Goal: Check status: Check status

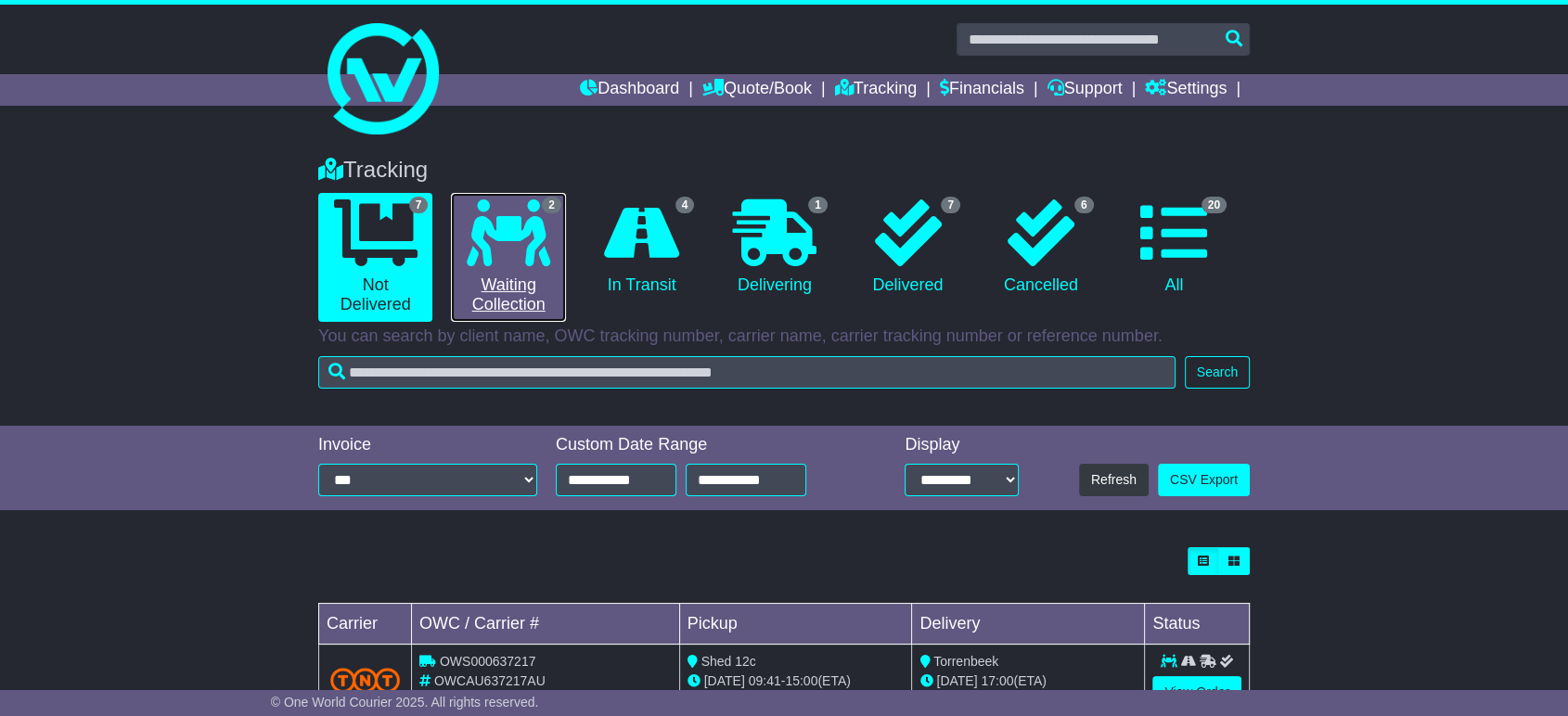
click at [487, 252] on icon at bounding box center [508, 233] width 83 height 67
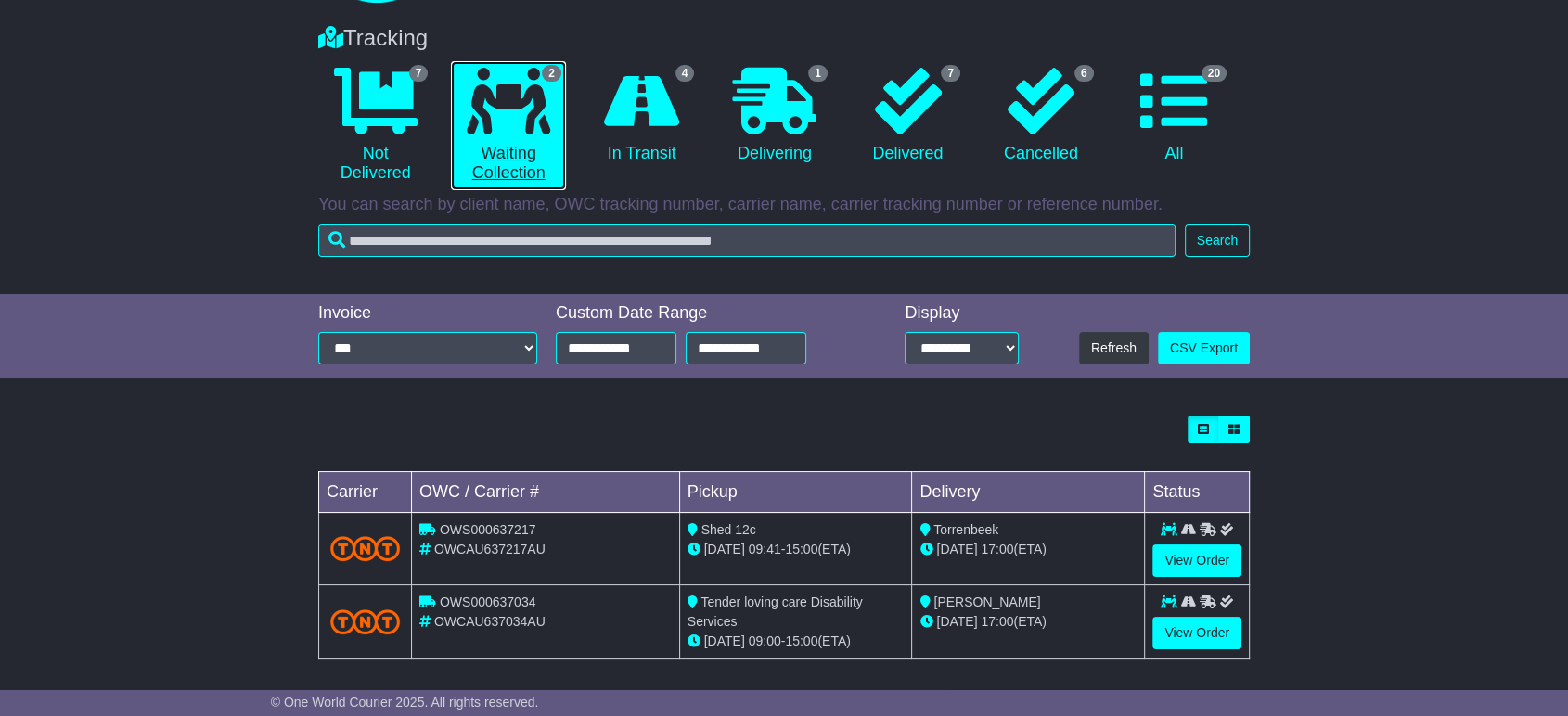
scroll to position [139, 0]
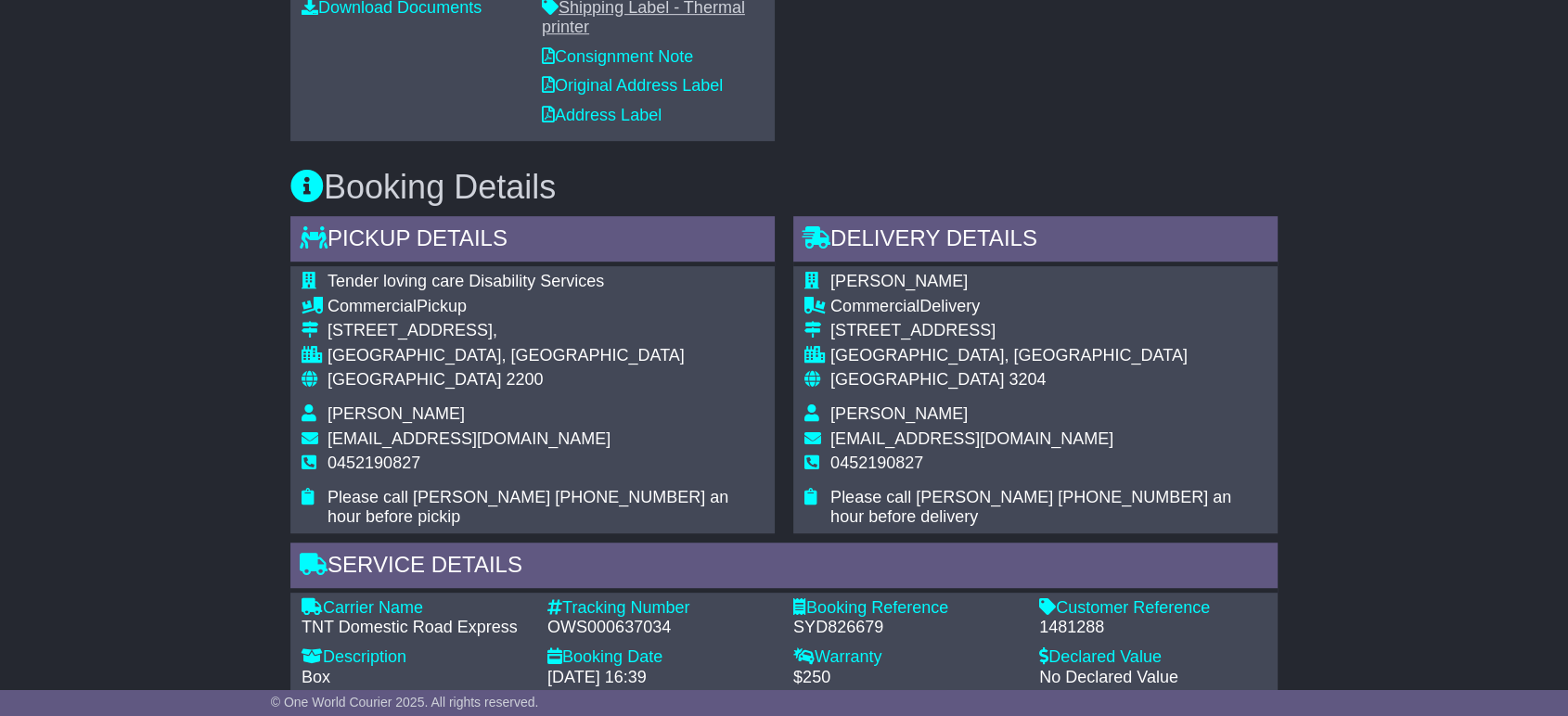
scroll to position [1031, 0]
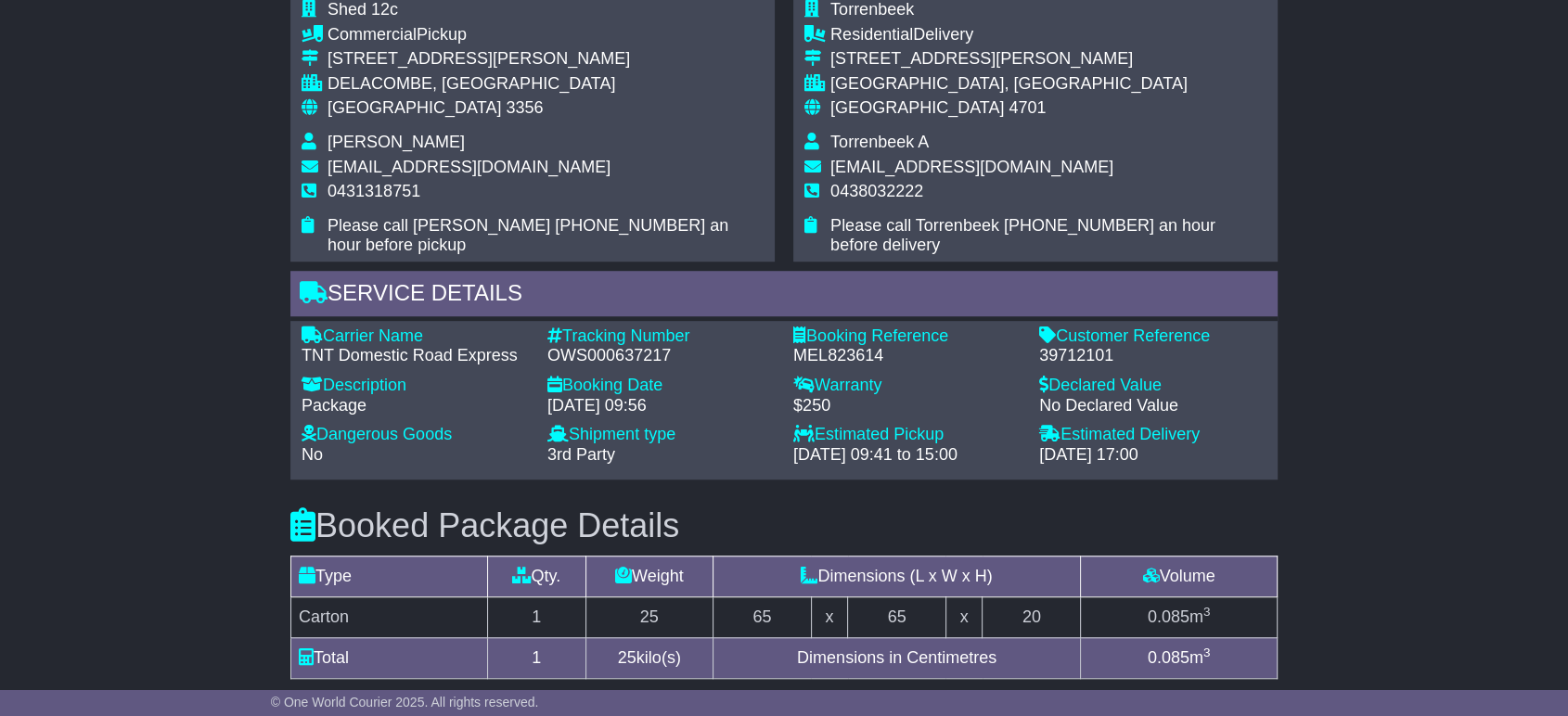
scroll to position [1340, 0]
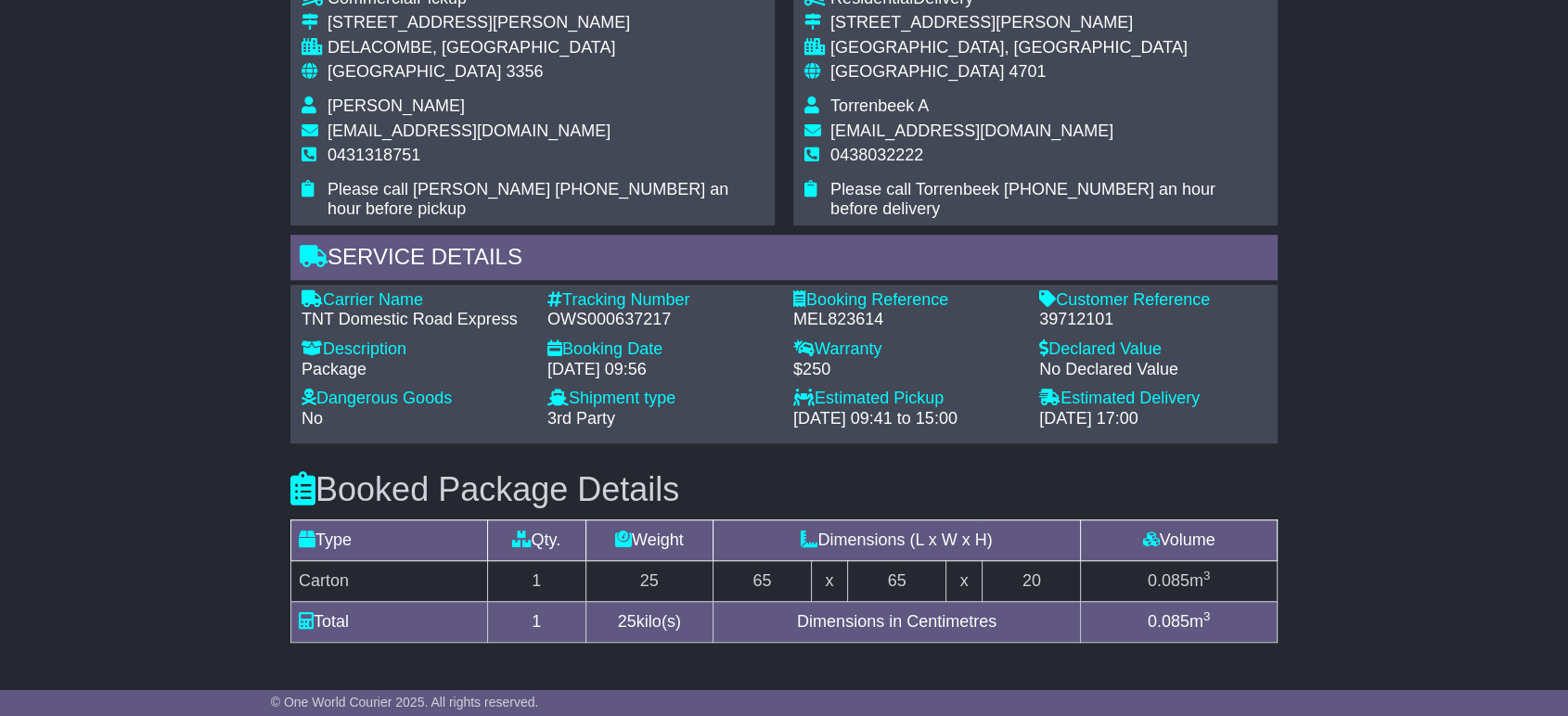
click at [629, 319] on div "OWS000637217" at bounding box center [660, 320] width 227 height 21
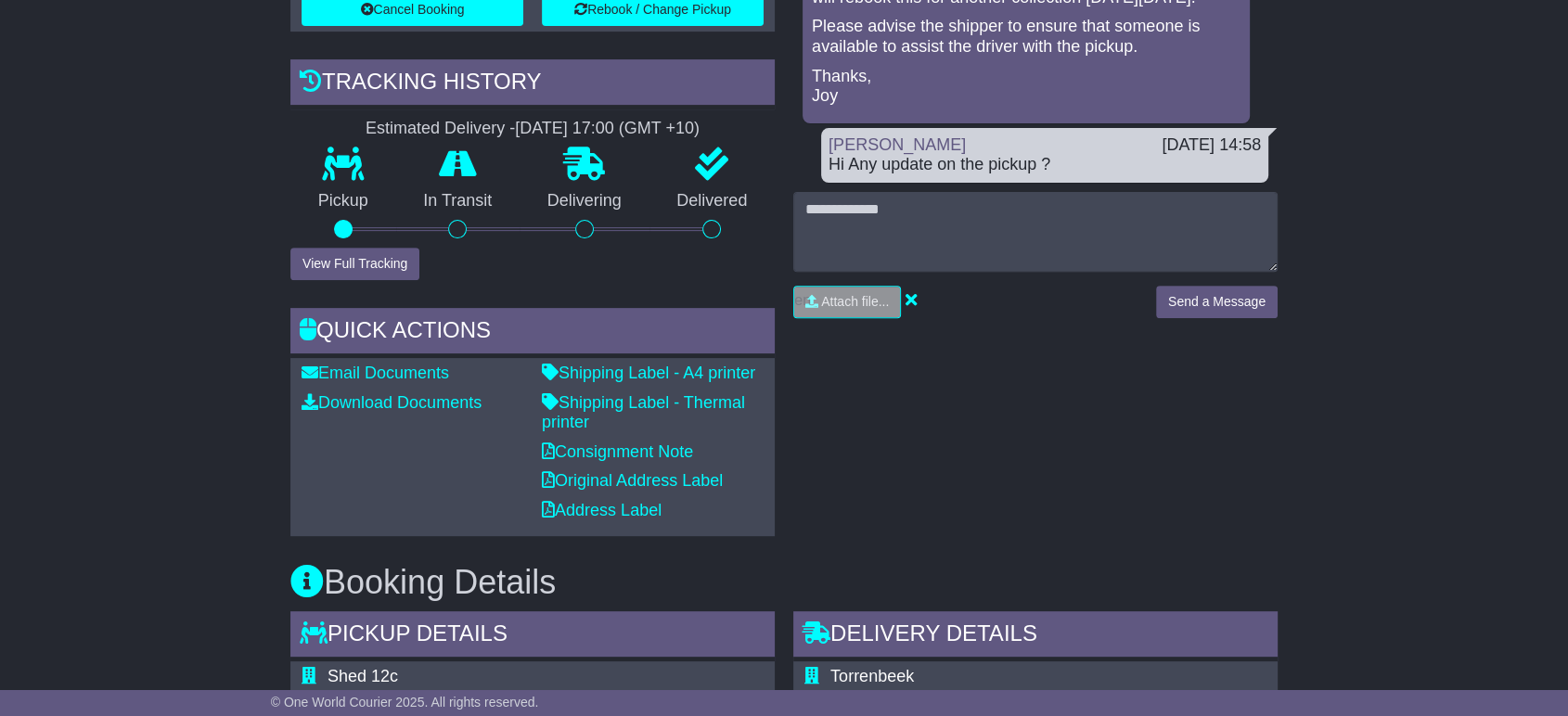
scroll to position [309, 0]
